Goal: Information Seeking & Learning: Learn about a topic

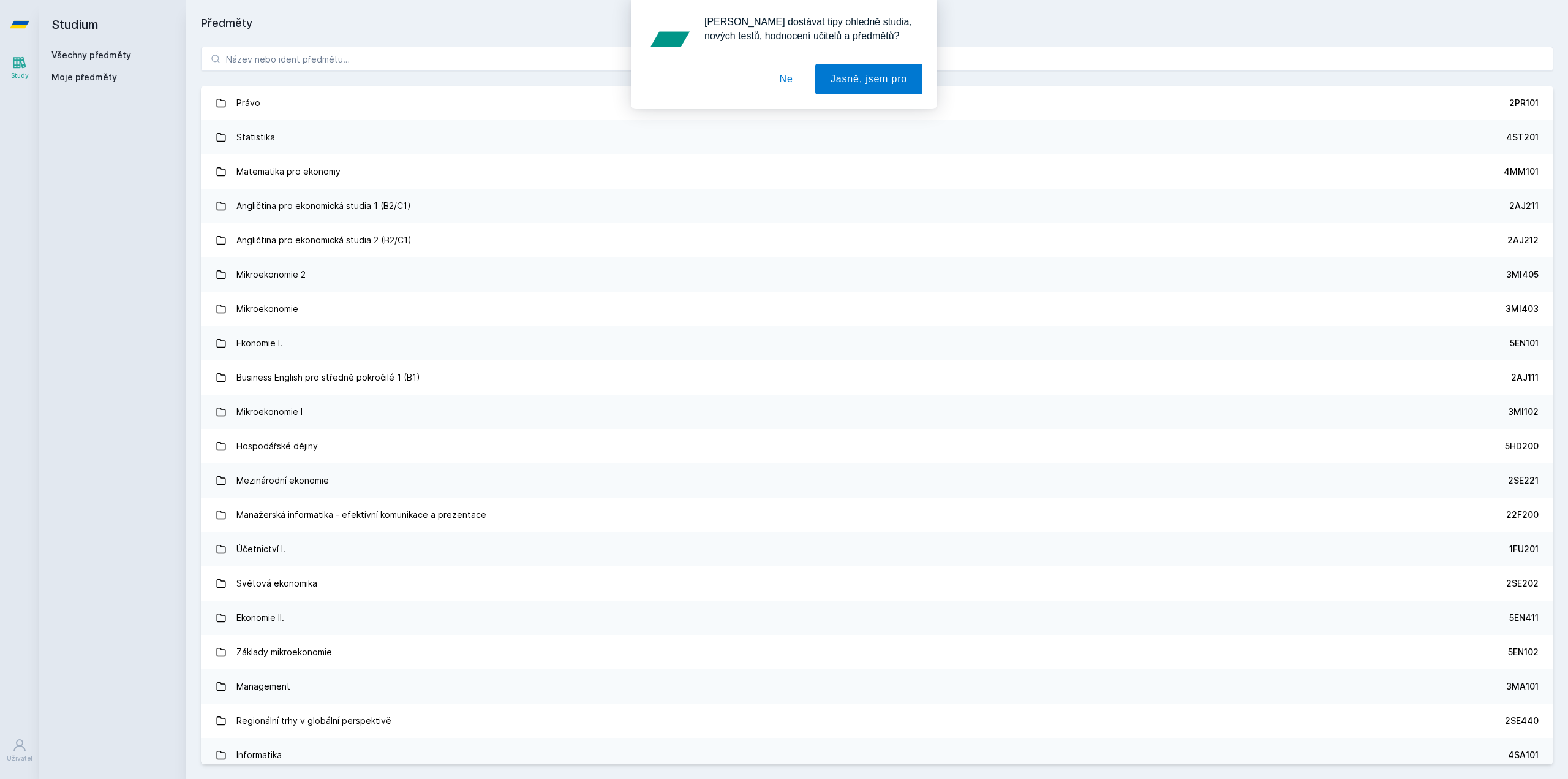
click at [336, 60] on div "[PERSON_NAME] dostávat tipy ohledně studia, nových testů, hodnocení učitelů a p…" at bounding box center [784, 55] width 1568 height 109
click at [785, 80] on button "Ne" at bounding box center [787, 78] width 44 height 31
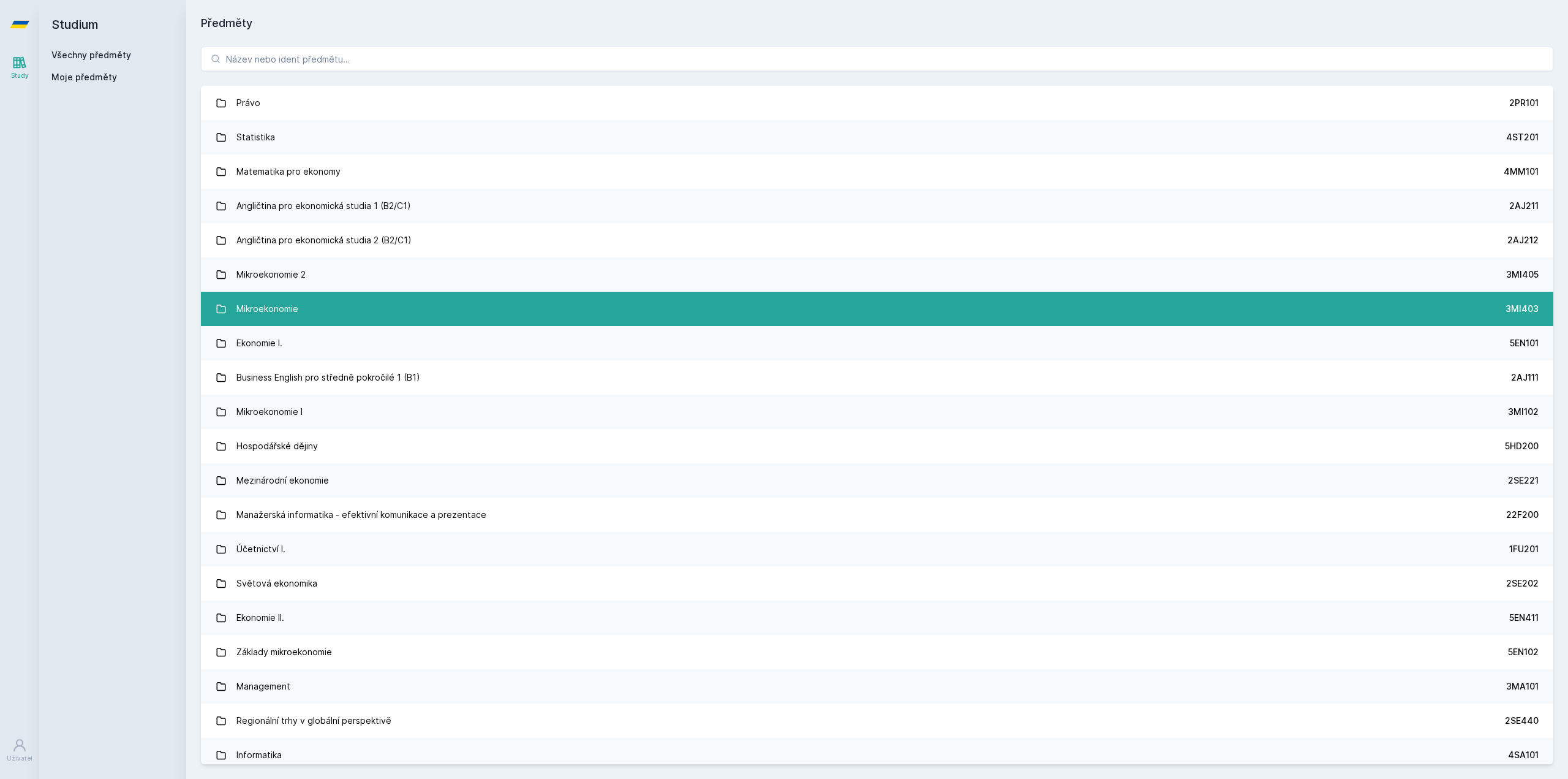
click at [290, 311] on div "Mikroekonomie" at bounding box center [267, 308] width 62 height 25
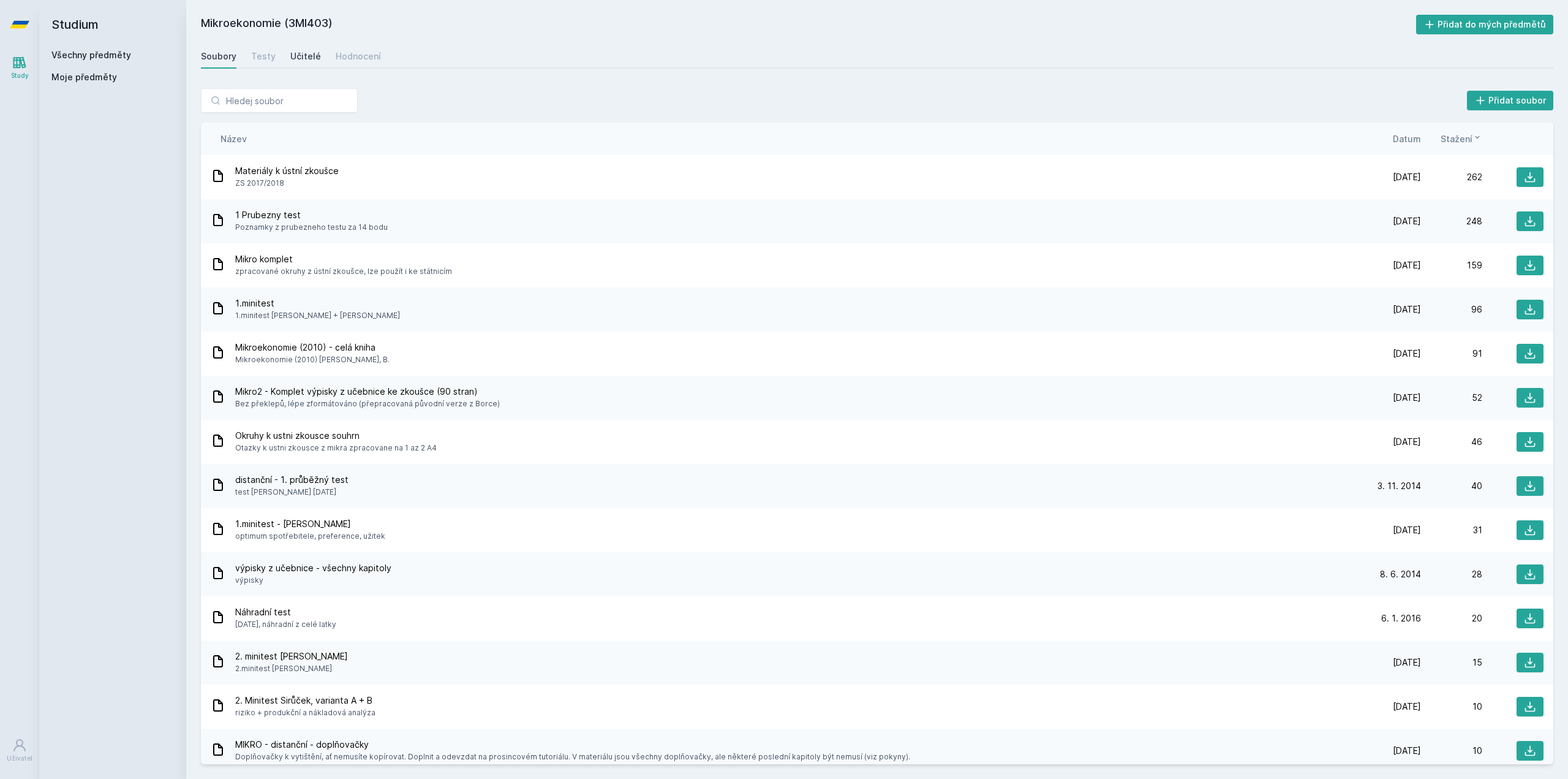
click at [301, 56] on div "Učitelé" at bounding box center [305, 55] width 31 height 12
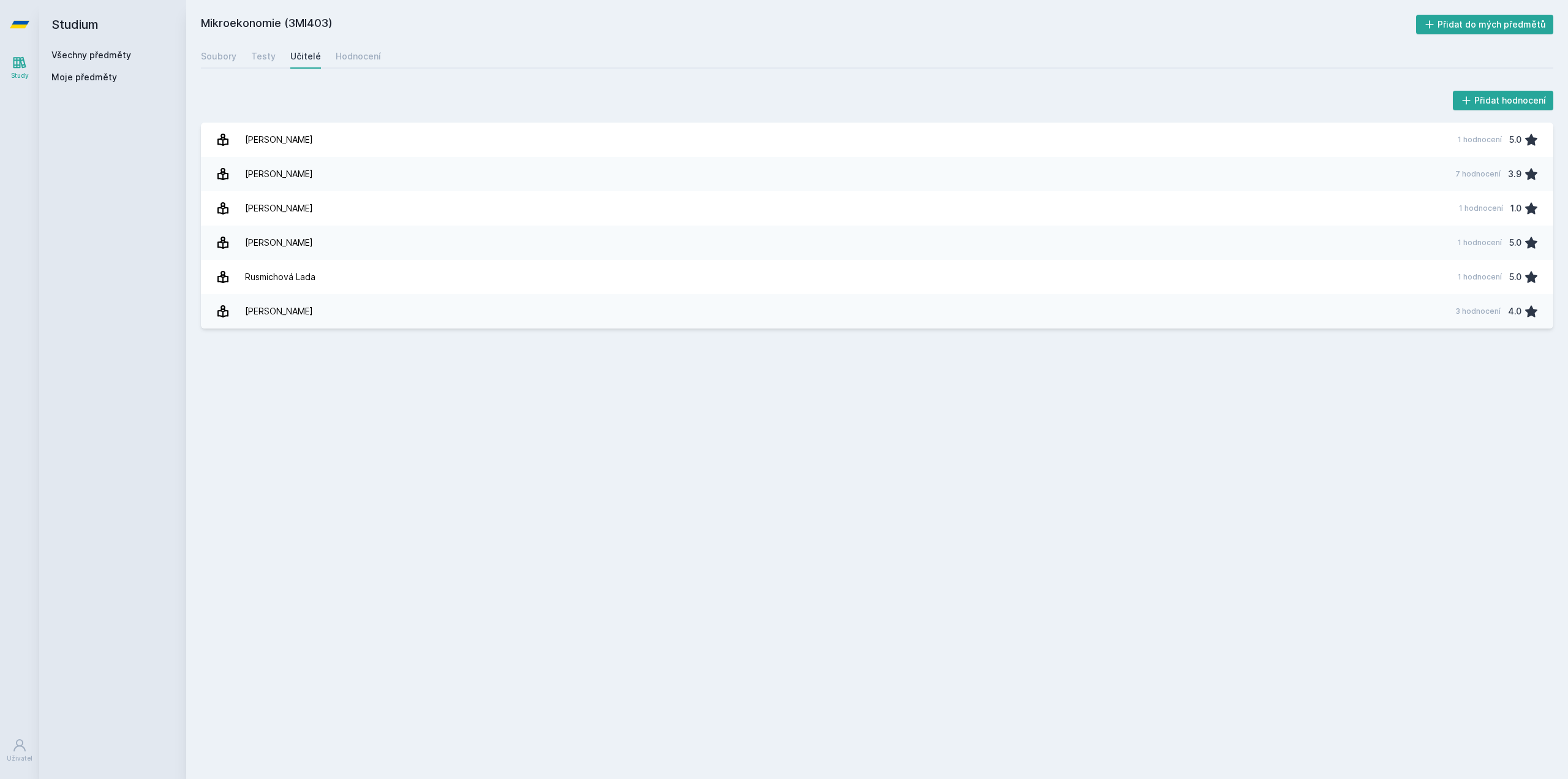
click at [315, 25] on h2 "Mikroekonomie (3MI403)" at bounding box center [809, 25] width 1215 height 20
copy h2 "3MI403"
